Goal: Task Accomplishment & Management: Use online tool/utility

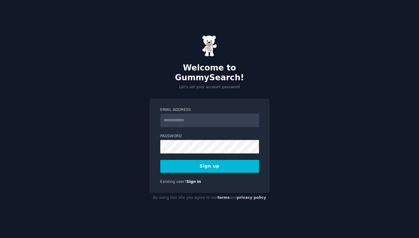
click at [179, 121] on input "Email Address" at bounding box center [209, 120] width 99 height 13
type input "**********"
click at [210, 161] on button "Sign up" at bounding box center [209, 166] width 99 height 13
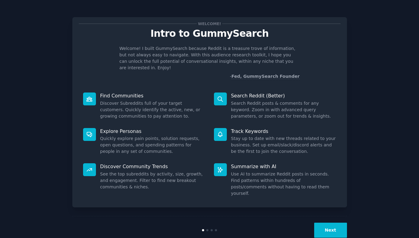
click at [332, 223] on button "Next" at bounding box center [330, 230] width 33 height 15
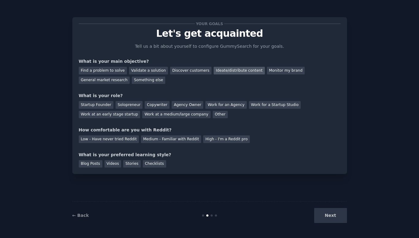
click at [232, 74] on div "Ideate/distribute content" at bounding box center [239, 71] width 51 height 8
click at [130, 105] on div "Solopreneur" at bounding box center [129, 105] width 27 height 8
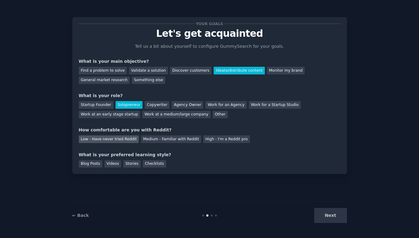
click at [118, 141] on div "Low - Have never tried Reddit" at bounding box center [109, 140] width 60 height 8
click at [169, 143] on div "Medium - Familiar with Reddit" at bounding box center [171, 140] width 60 height 8
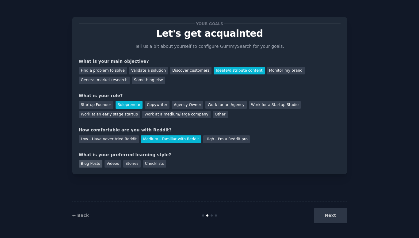
click at [93, 162] on div "Blog Posts" at bounding box center [91, 164] width 24 height 8
click at [328, 217] on button "Next" at bounding box center [330, 215] width 33 height 15
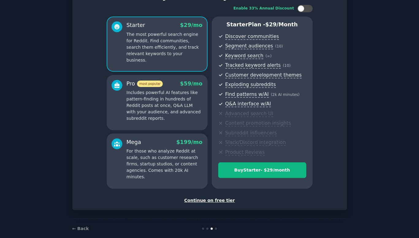
scroll to position [47, 0]
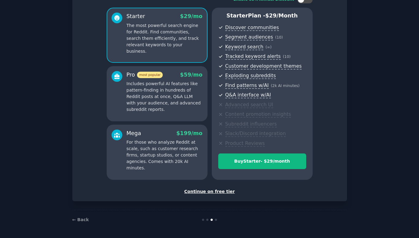
click at [215, 189] on div "Continue on free tier" at bounding box center [210, 192] width 262 height 6
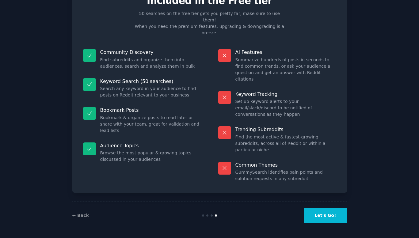
scroll to position [1, 0]
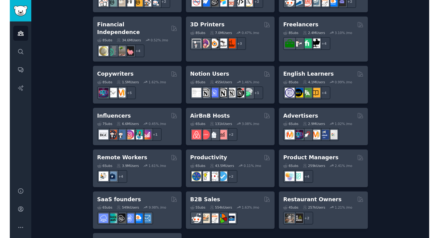
scroll to position [469, 0]
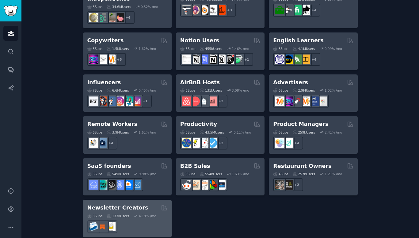
click at [129, 204] on h2 "Newsletter Creators" at bounding box center [117, 208] width 61 height 8
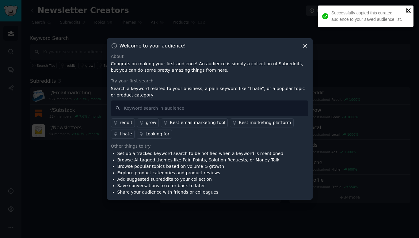
click at [407, 13] on icon "close" at bounding box center [409, 10] width 4 height 5
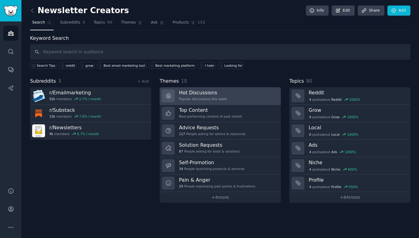
click at [197, 100] on div "Popular discussions this week" at bounding box center [203, 99] width 48 height 4
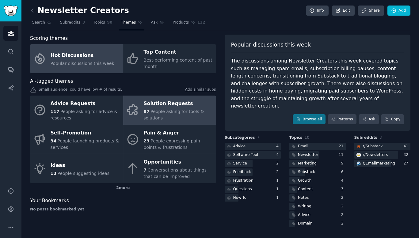
click at [169, 109] on div "87 People asking for tools & solutions" at bounding box center [177, 115] width 69 height 13
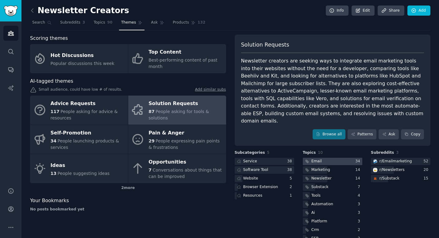
click at [327, 158] on div at bounding box center [332, 162] width 59 height 8
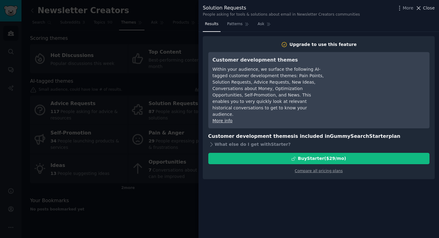
click at [419, 7] on span "Close" at bounding box center [429, 8] width 12 height 6
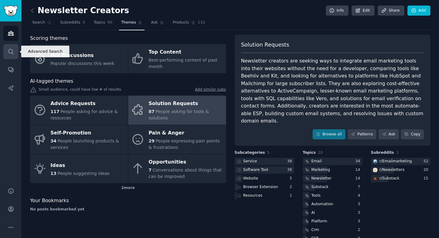
click at [12, 52] on icon "Sidebar" at bounding box center [11, 51] width 6 height 6
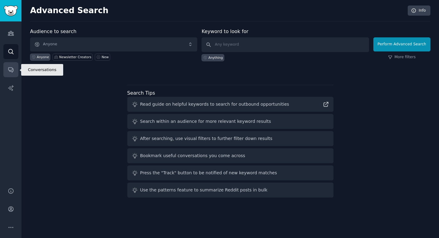
click at [10, 71] on icon "Sidebar" at bounding box center [10, 70] width 5 height 5
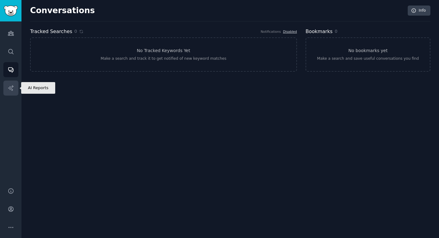
click at [12, 82] on link "AI Reports" at bounding box center [10, 88] width 15 height 15
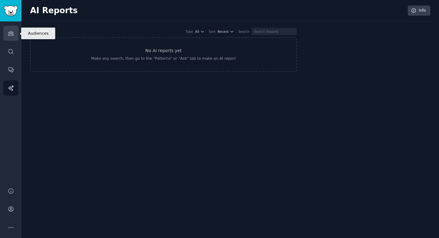
click at [13, 34] on icon "Sidebar" at bounding box center [11, 33] width 6 height 6
